Goal: Complete application form

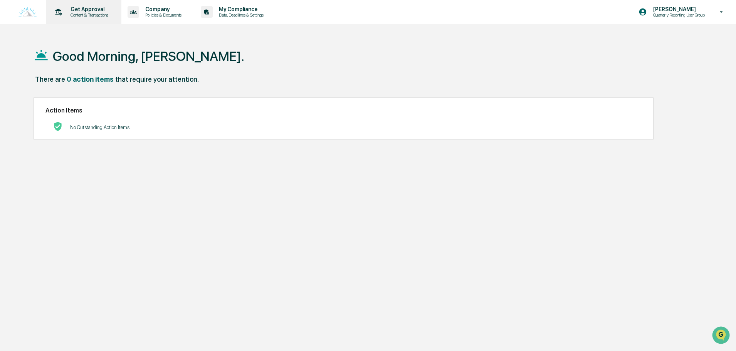
click at [87, 17] on p "Content & Transactions" at bounding box center [88, 14] width 48 height 5
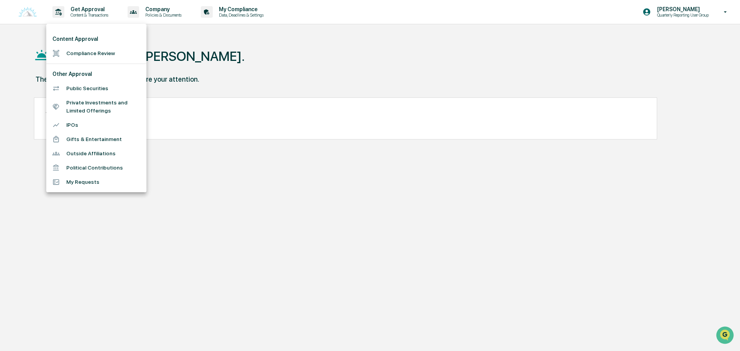
click at [86, 137] on li "Gifts & Entertainment" at bounding box center [96, 139] width 100 height 14
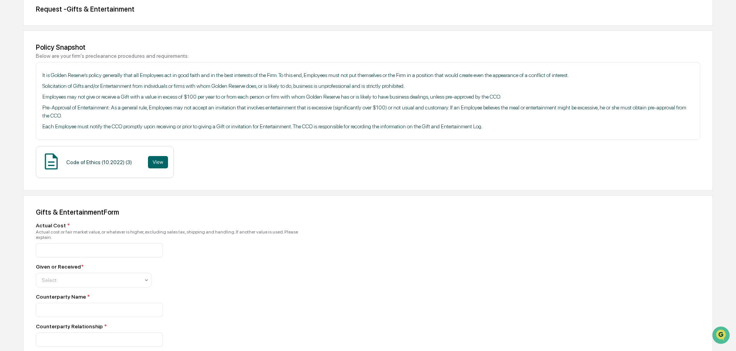
scroll to position [154, 0]
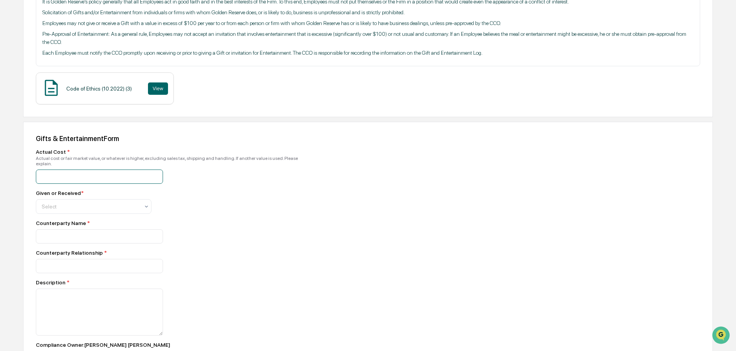
click at [88, 170] on input "number" at bounding box center [99, 177] width 127 height 14
click at [151, 170] on input "number" at bounding box center [99, 177] width 127 height 14
click at [153, 170] on input "*" at bounding box center [99, 177] width 127 height 14
click at [155, 173] on input "*" at bounding box center [99, 177] width 127 height 14
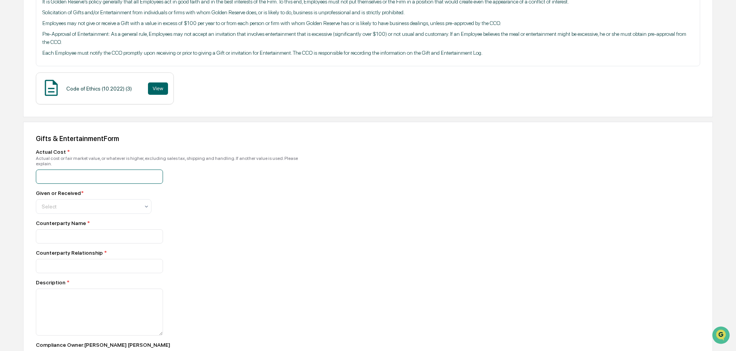
click at [140, 173] on input "*" at bounding box center [99, 177] width 127 height 14
click at [143, 170] on input "*" at bounding box center [99, 177] width 127 height 14
click at [113, 203] on div at bounding box center [91, 207] width 98 height 8
click at [79, 231] on div "Received" at bounding box center [93, 235] width 115 height 15
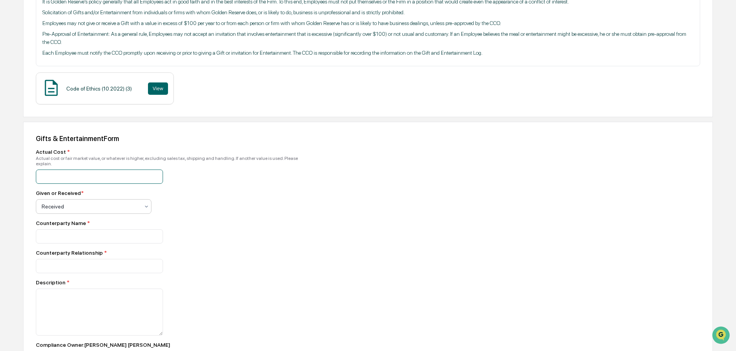
click at [95, 173] on input "*" at bounding box center [99, 177] width 127 height 14
drag, startPoint x: 124, startPoint y: 171, endPoint x: 38, endPoint y: 174, distance: 86.0
click at [38, 174] on input "*" at bounding box center [99, 177] width 127 height 14
type input "**"
click at [80, 184] on input at bounding box center [99, 177] width 127 height 14
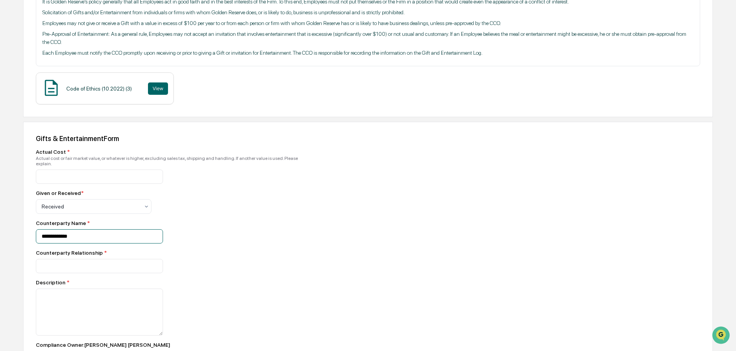
type input "**********"
type input "******"
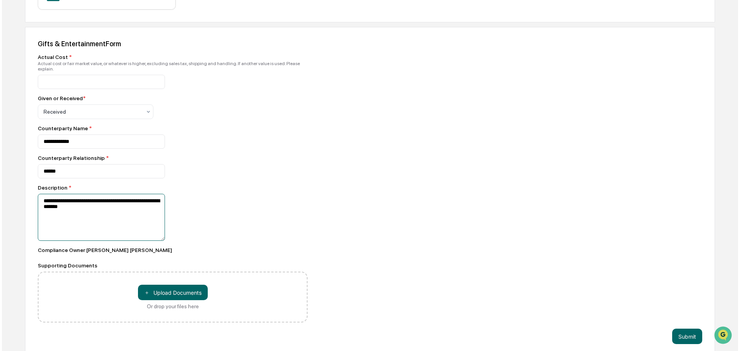
scroll to position [250, 0]
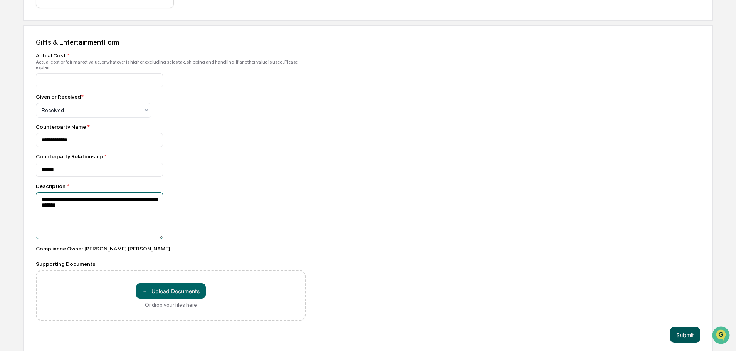
type textarea "**********"
click at [677, 327] on button "Submit" at bounding box center [685, 334] width 30 height 15
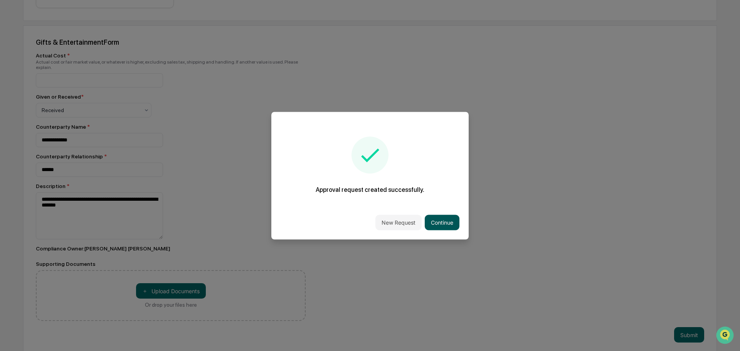
click at [444, 222] on button "Continue" at bounding box center [442, 222] width 35 height 15
